Goal: Communication & Community: Answer question/provide support

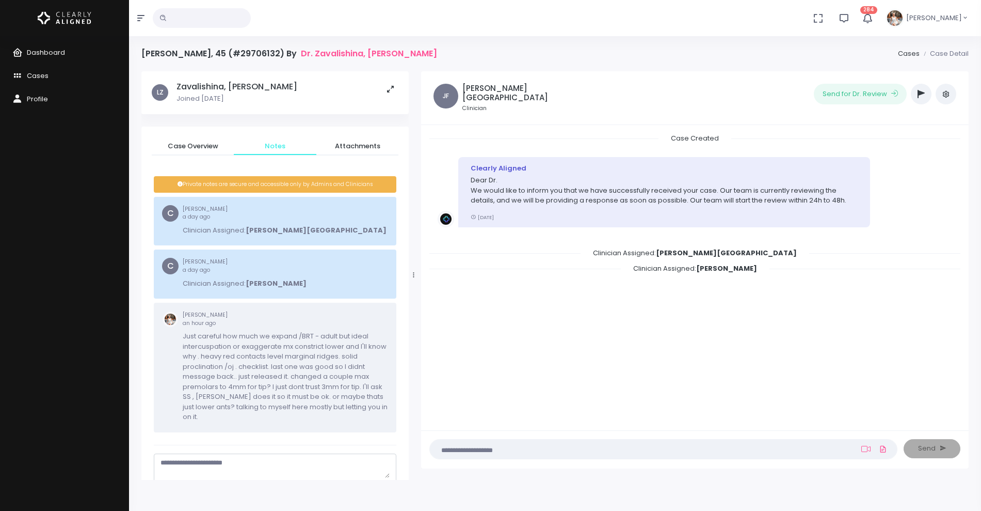
scroll to position [83, 0]
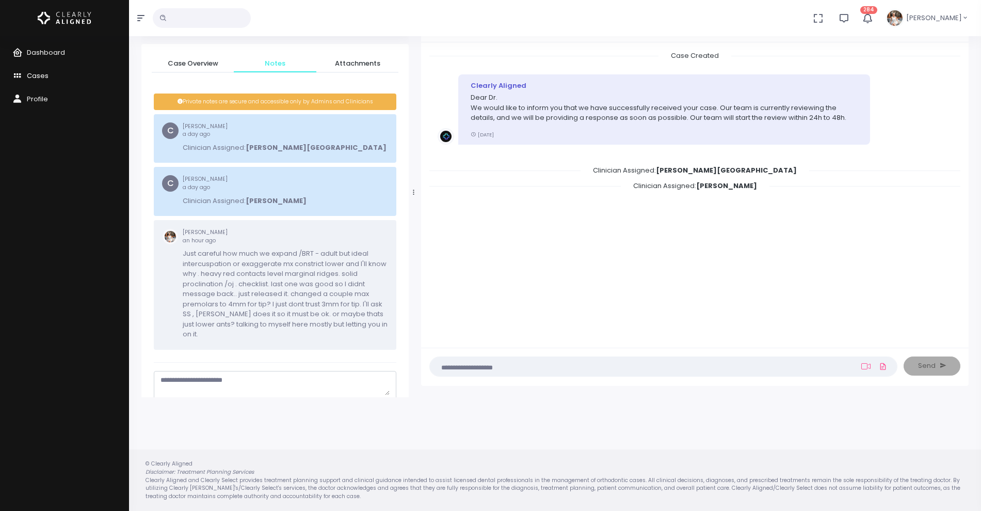
click at [37, 76] on span "Cases" at bounding box center [38, 76] width 22 height 10
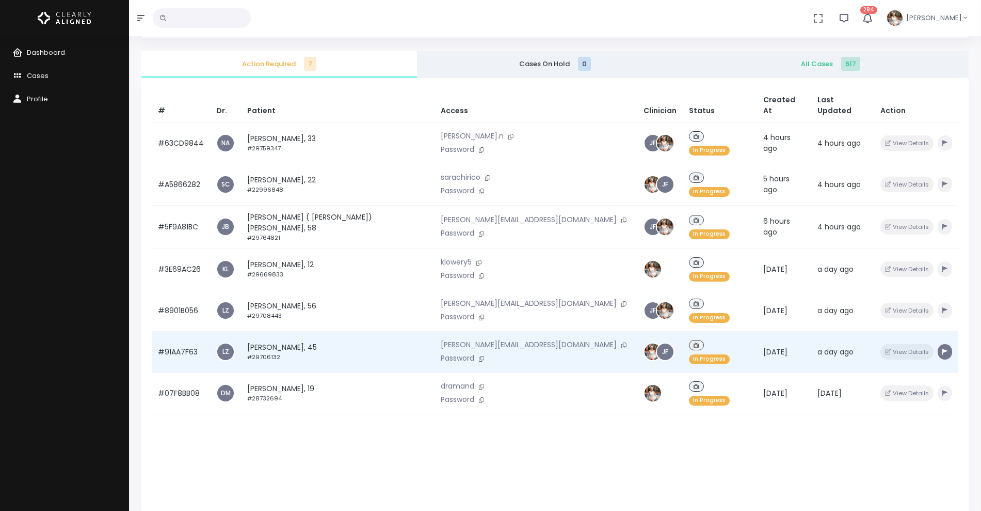
click at [943, 348] on icon "button" at bounding box center [945, 351] width 5 height 6
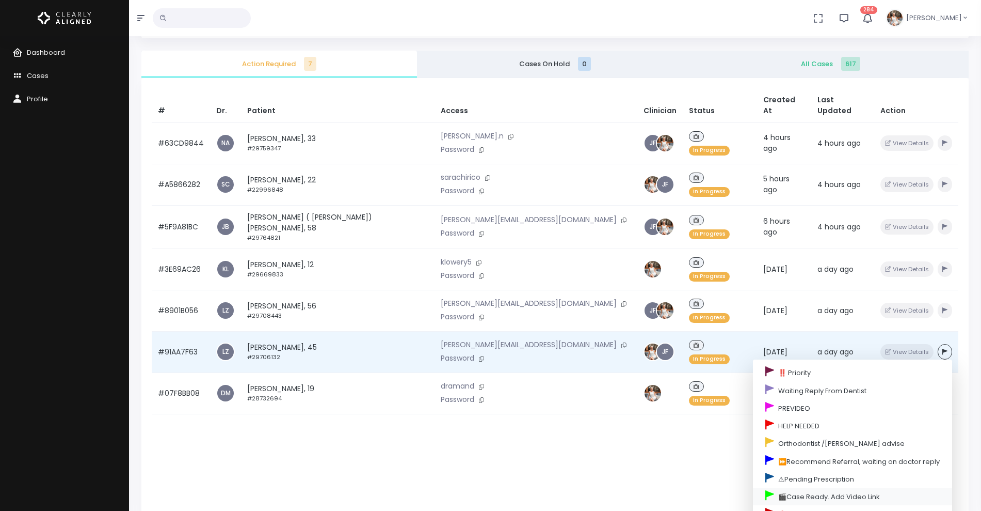
click at [782, 487] on link "🎬Case Ready. Add Video Link" at bounding box center [852, 496] width 199 height 18
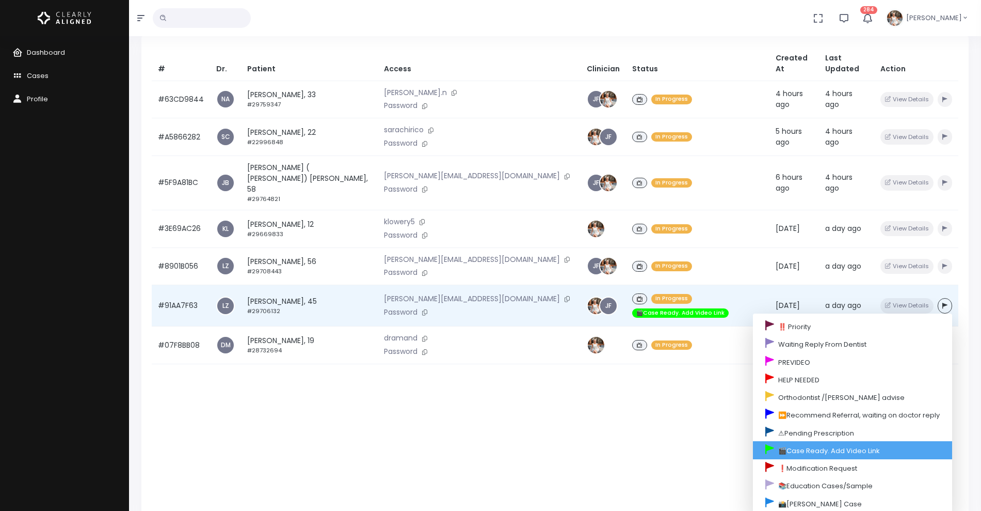
scroll to position [147, 0]
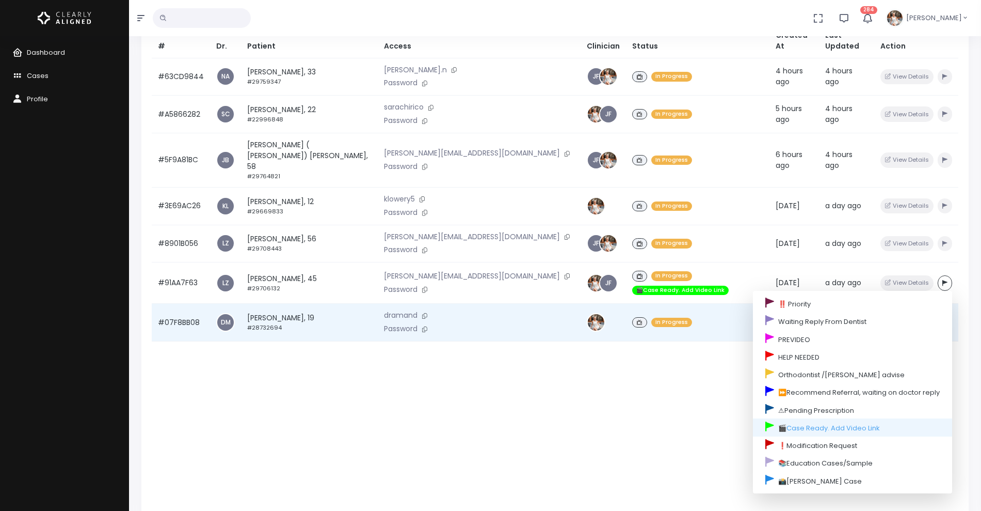
click at [165, 304] on td "#07F8BB08" at bounding box center [181, 323] width 58 height 38
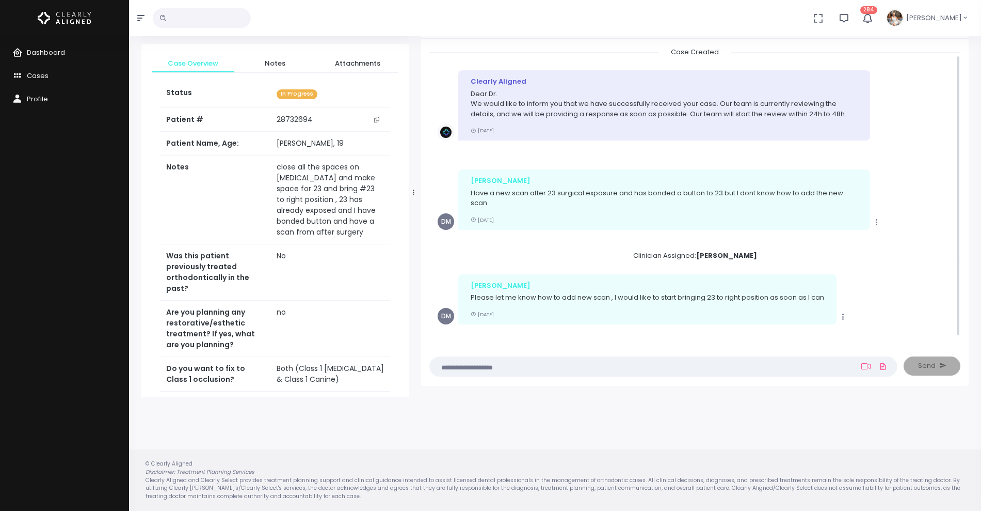
scroll to position [9, 0]
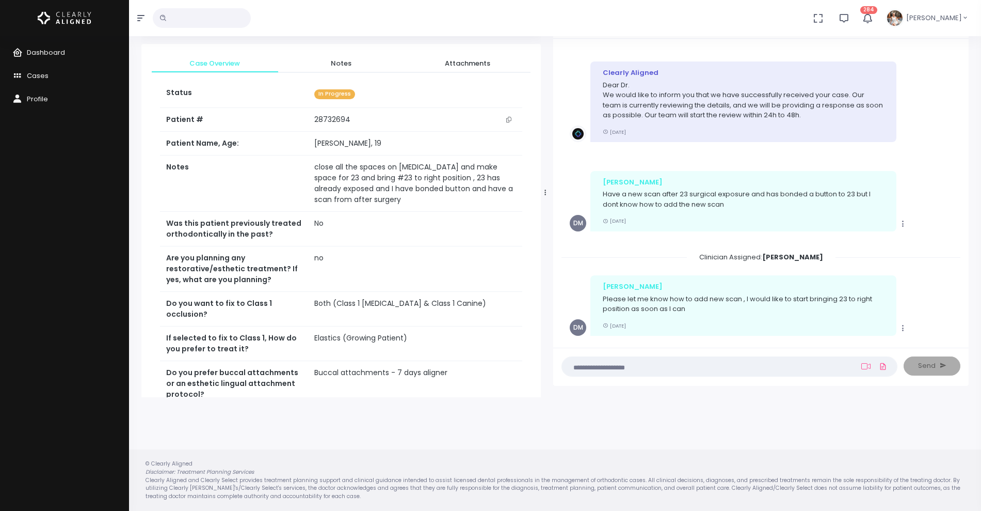
drag, startPoint x: 416, startPoint y: 190, endPoint x: 548, endPoint y: 191, distance: 132.2
click at [548, 191] on div at bounding box center [545, 192] width 5 height 400
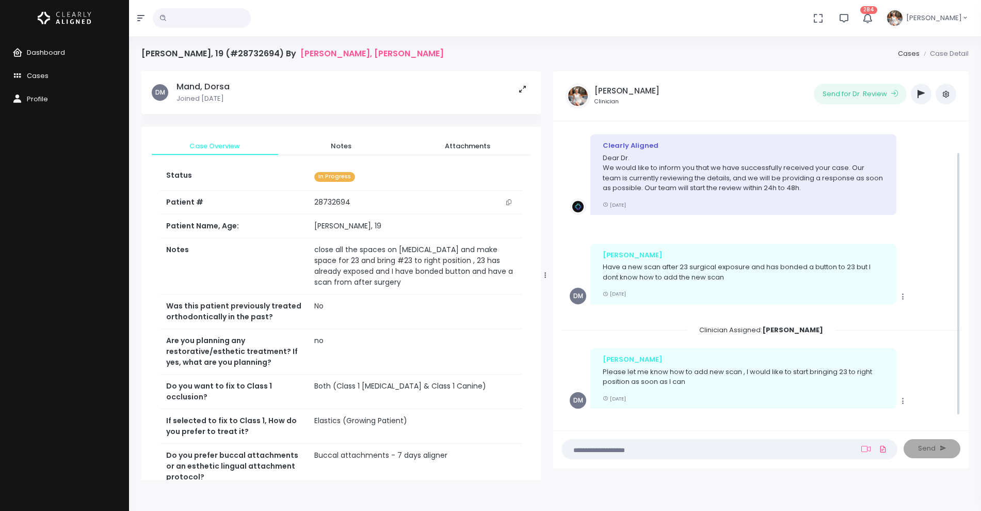
scroll to position [29, 0]
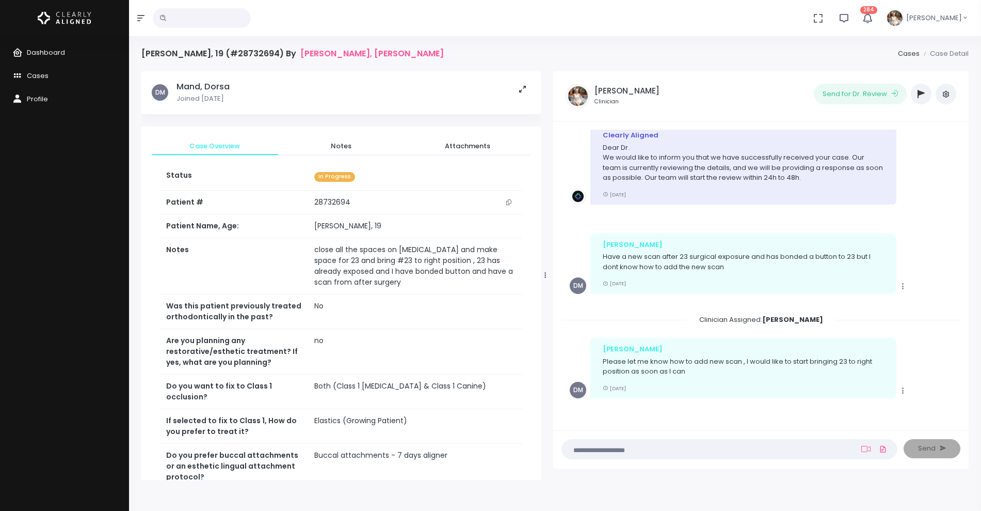
click at [683, 447] on textarea at bounding box center [709, 448] width 282 height 11
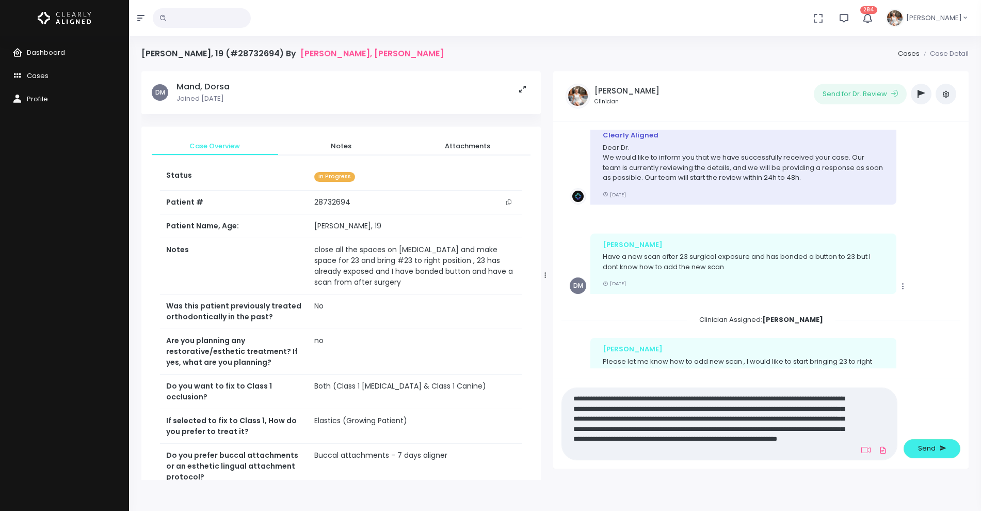
scroll to position [0, 0]
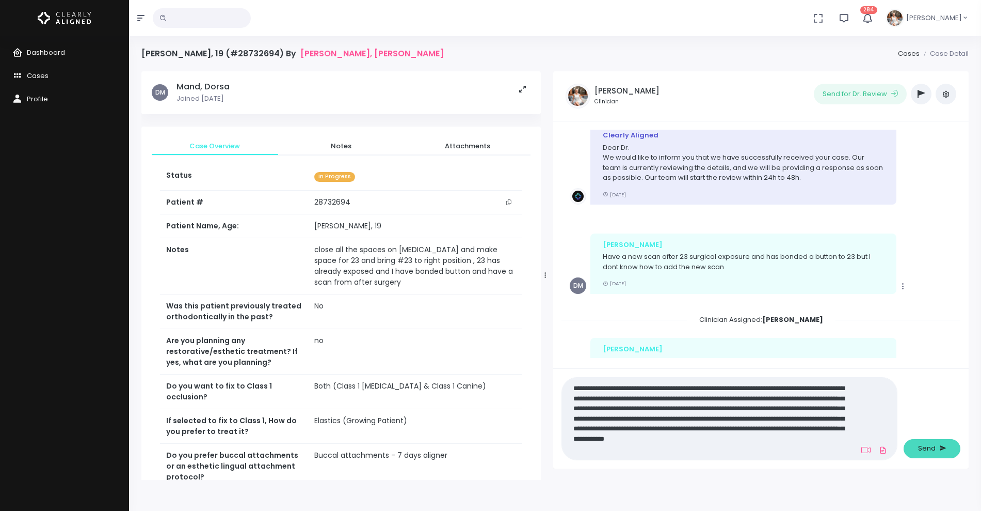
type textarea "**********"
click at [921, 451] on span "Send" at bounding box center [927, 448] width 18 height 10
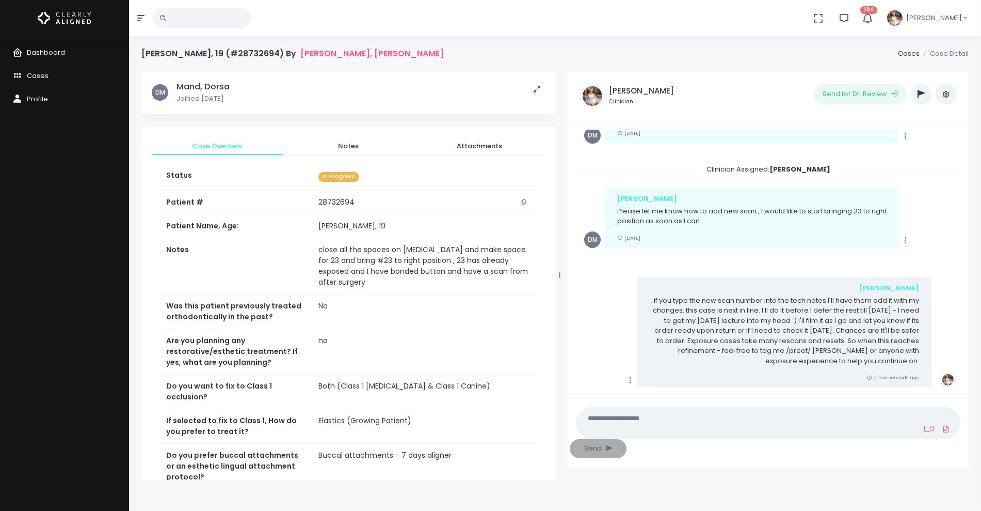
scroll to position [189, 0]
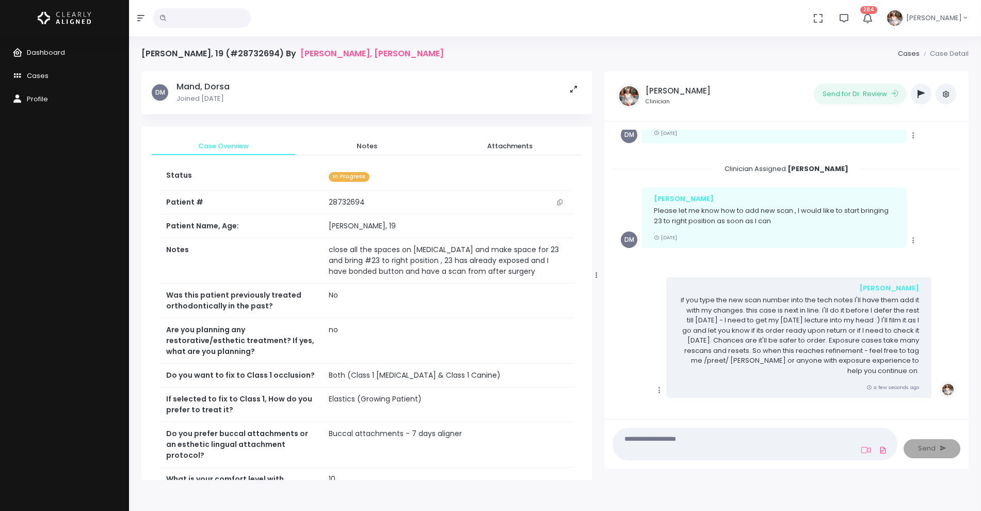
drag, startPoint x: 547, startPoint y: 275, endPoint x: 598, endPoint y: 272, distance: 51.2
click at [598, 272] on div at bounding box center [596, 275] width 5 height 400
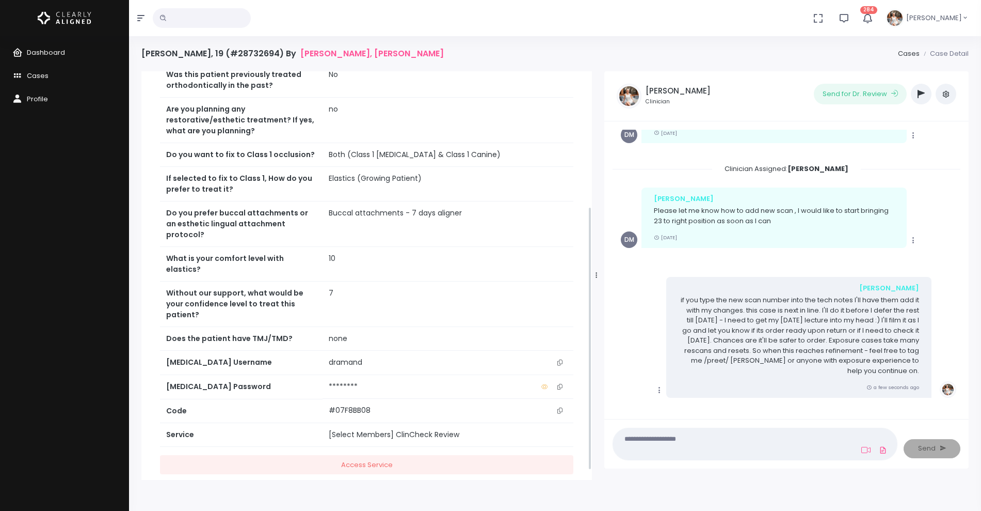
scroll to position [224, 0]
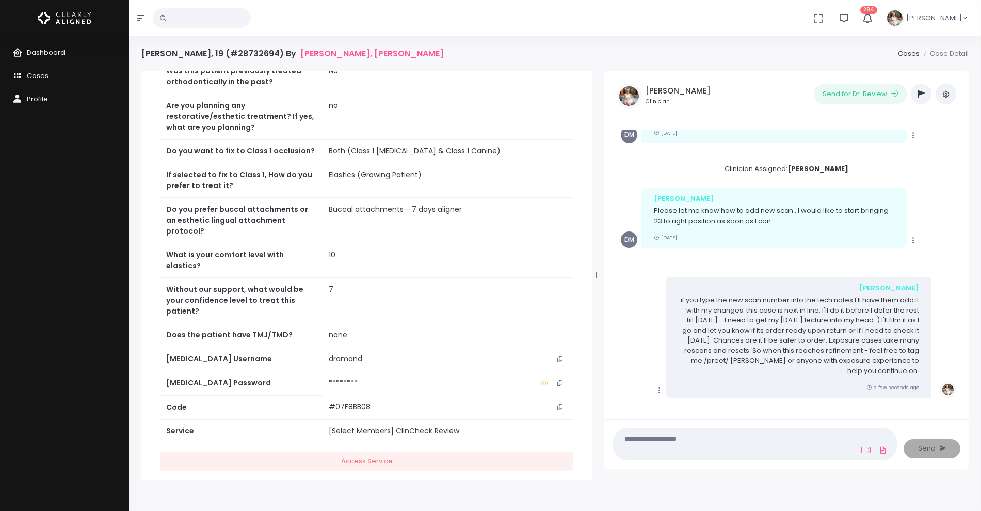
click at [559, 356] on icon "scrollable content" at bounding box center [560, 359] width 5 height 6
click at [679, 433] on nick-textarea "(Obrigatório)" at bounding box center [755, 443] width 285 height 32
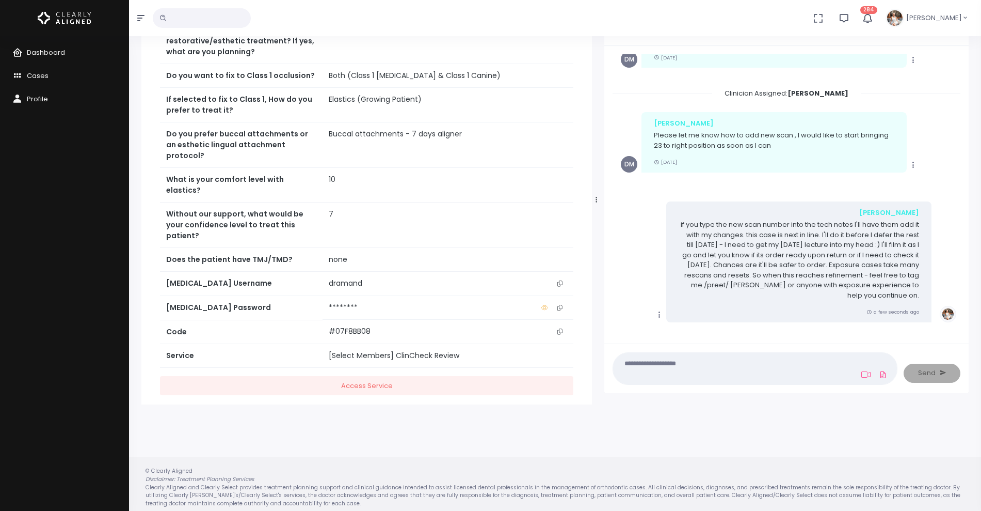
scroll to position [83, 0]
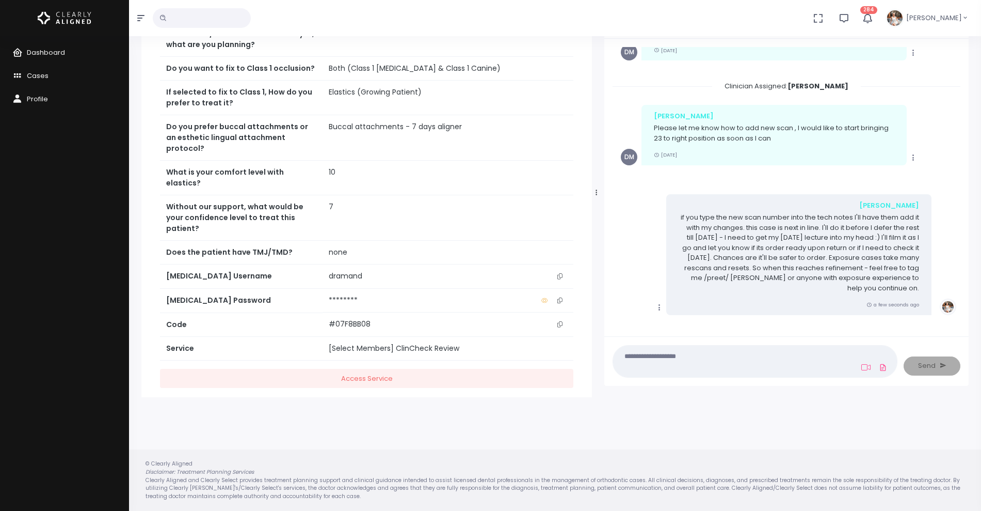
click at [715, 361] on textarea at bounding box center [735, 361] width 231 height 23
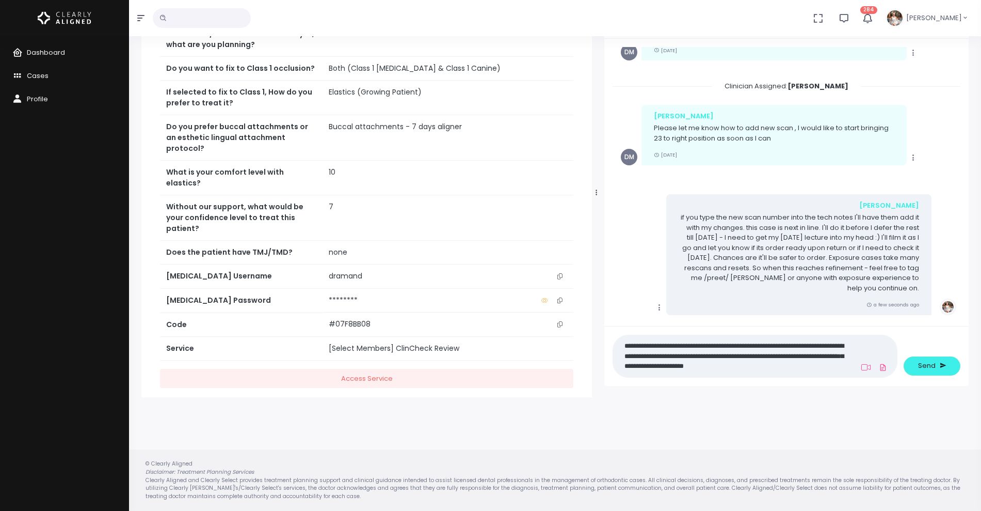
scroll to position [0, 0]
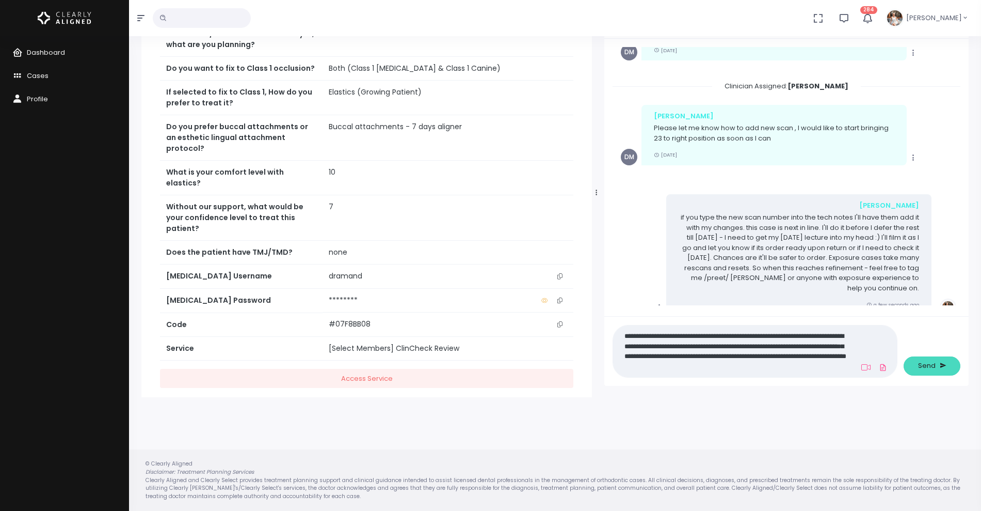
type textarea "**********"
click at [924, 363] on span "Send" at bounding box center [927, 365] width 18 height 10
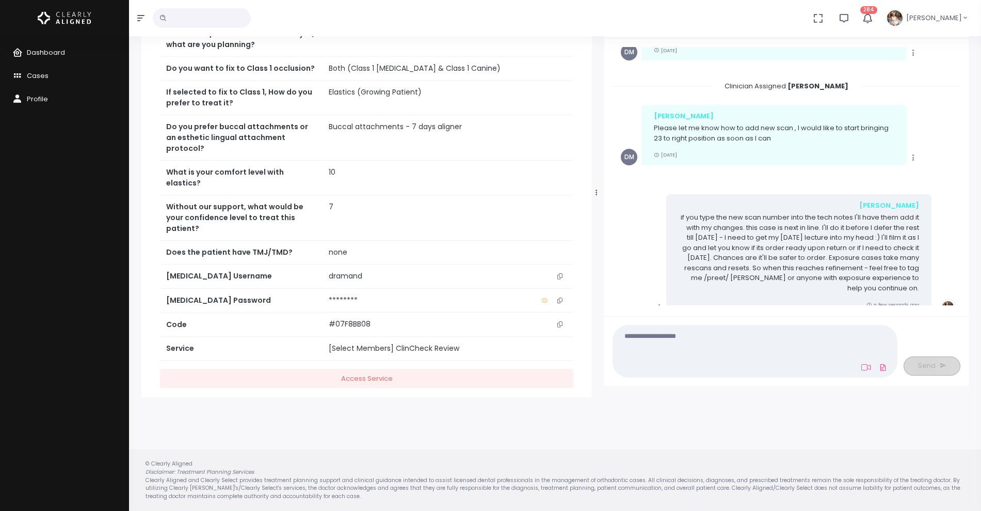
scroll to position [317, 0]
